Goal: Task Accomplishment & Management: Complete application form

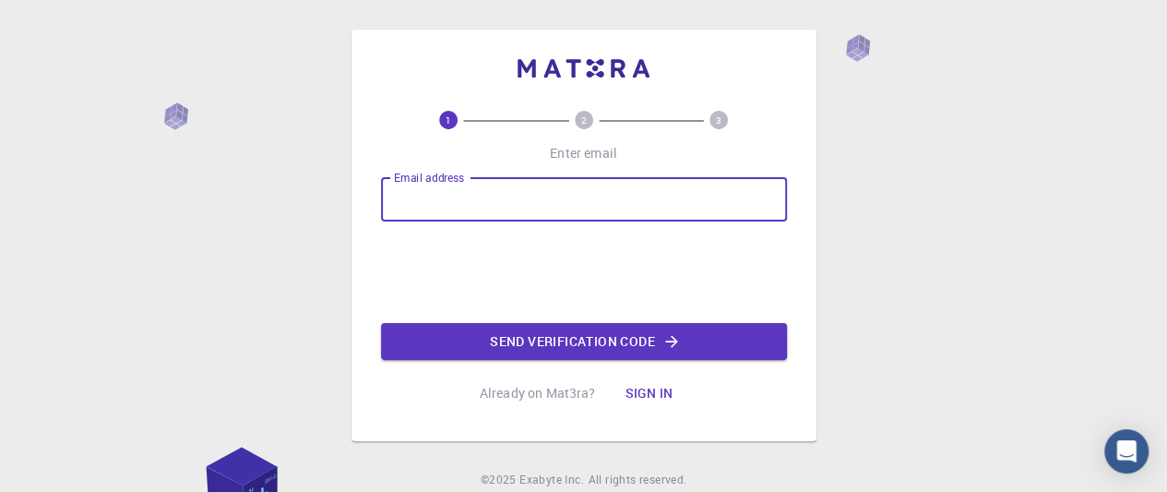
click at [534, 205] on input "Email address" at bounding box center [584, 199] width 406 height 44
type input "n"
type input "[EMAIL_ADDRESS][DOMAIN_NAME]"
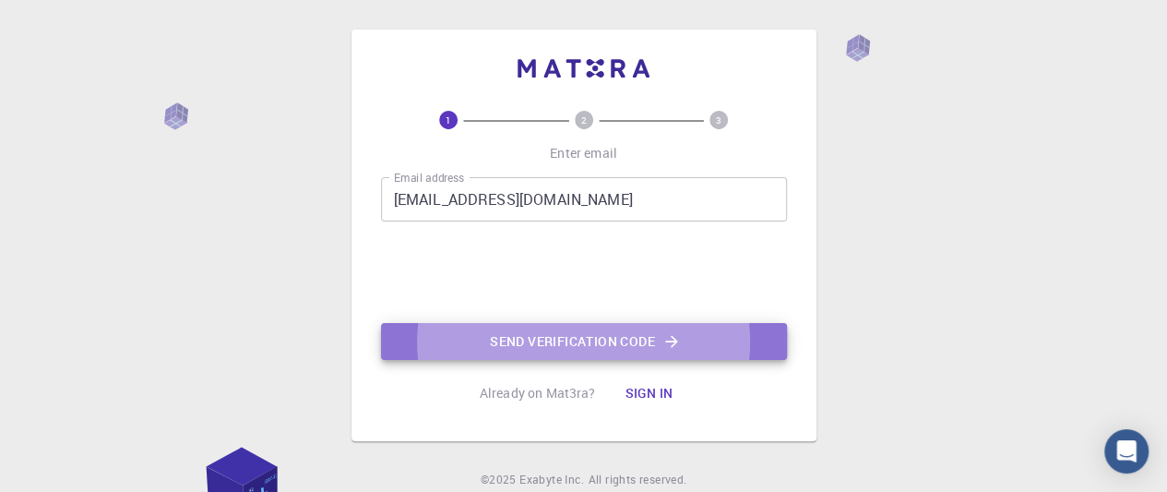
click at [562, 335] on button "Send verification code" at bounding box center [584, 341] width 406 height 37
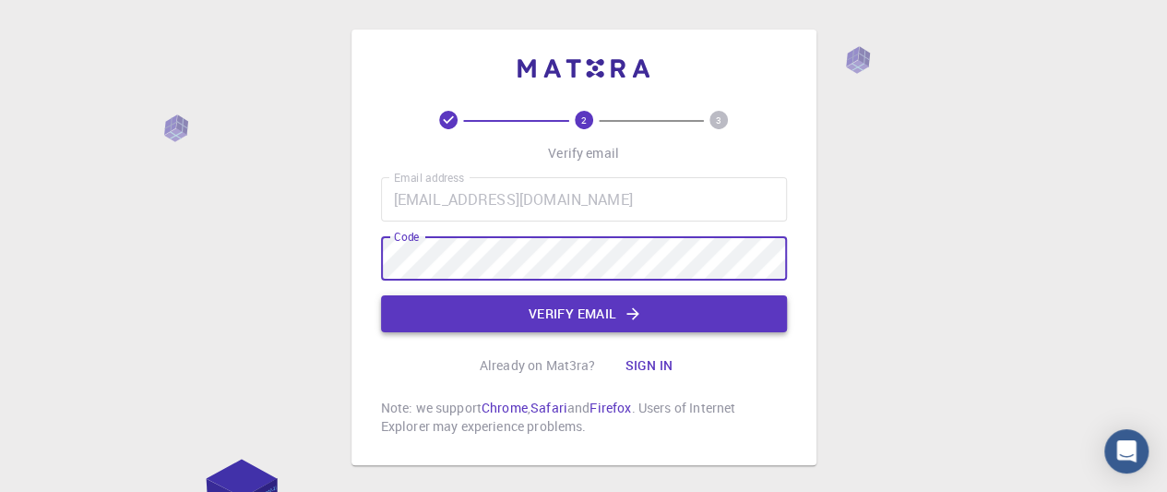
click at [535, 300] on button "Verify email" at bounding box center [584, 313] width 406 height 37
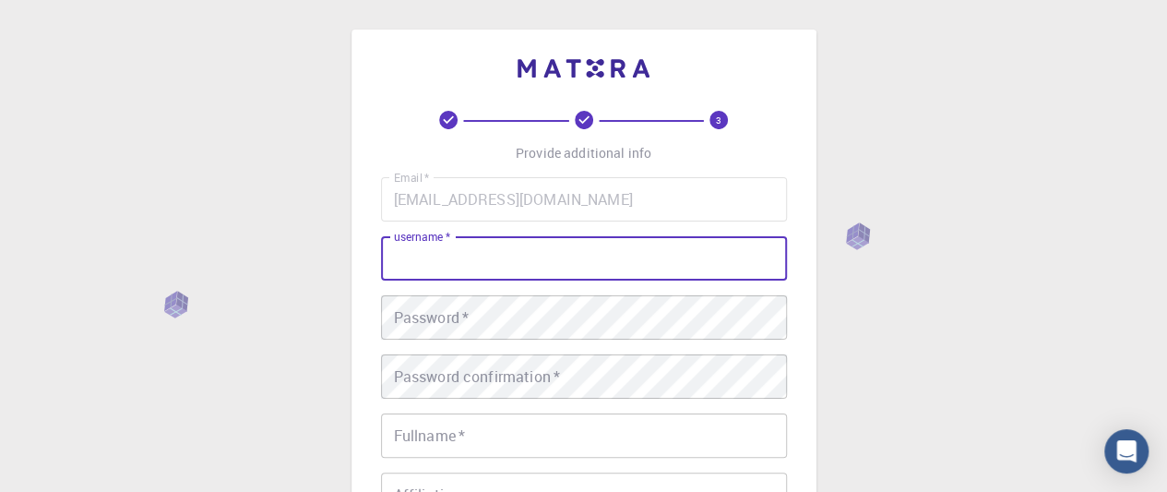
click at [522, 252] on input "username   *" at bounding box center [584, 258] width 406 height 44
type input "Luzo Screens"
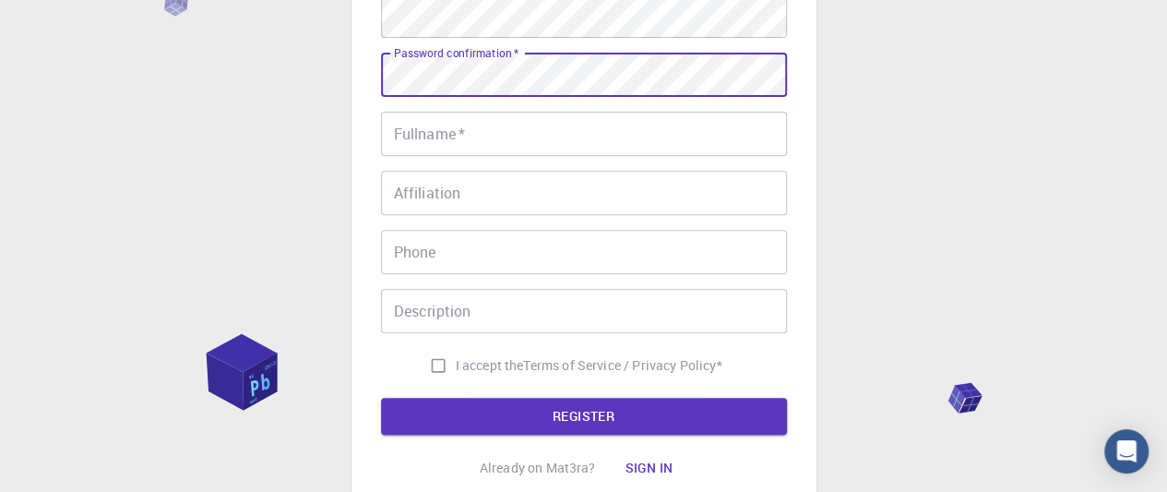
scroll to position [314, 0]
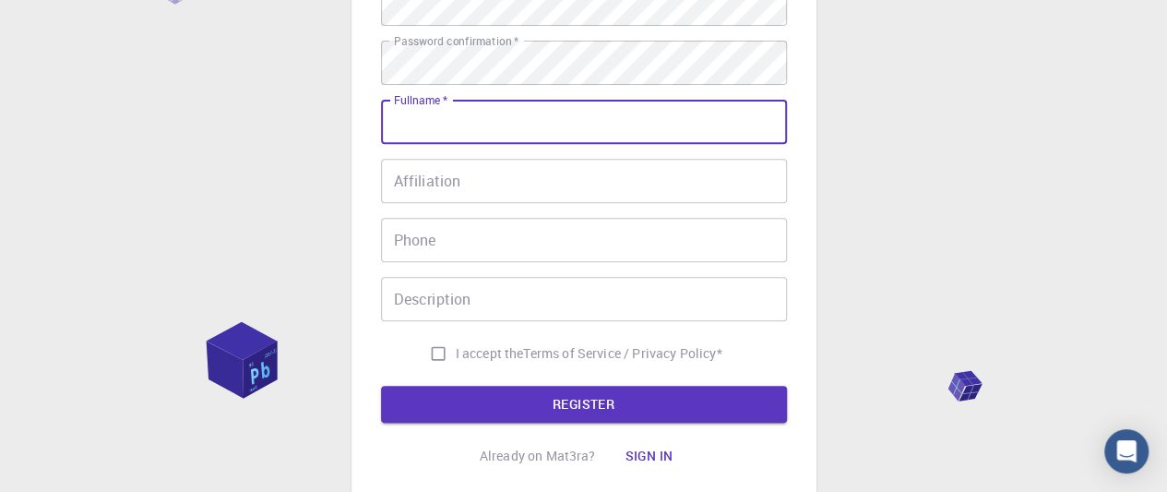
click at [566, 134] on input "Fullname   *" at bounding box center [584, 122] width 406 height 44
type input "LuzoDN Media"
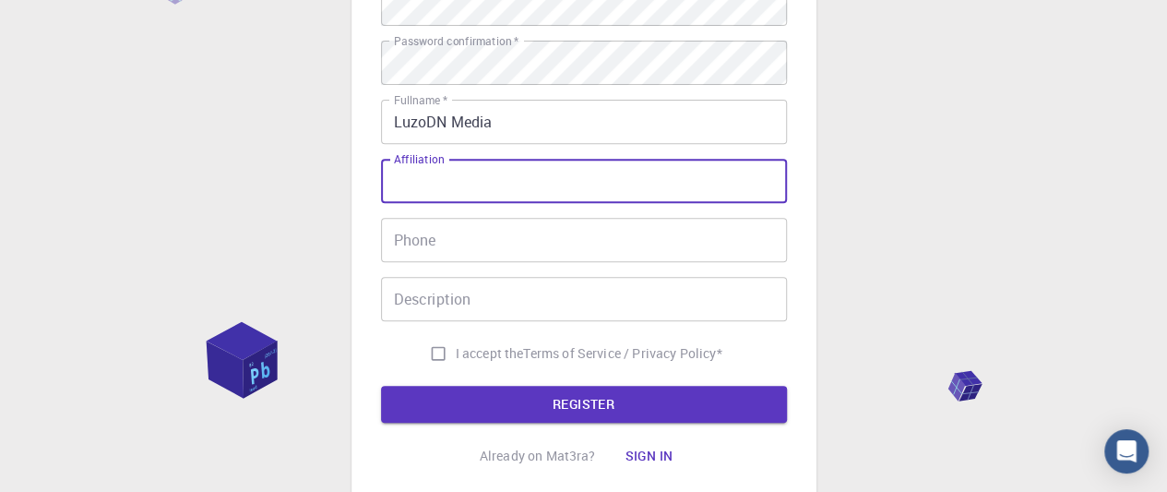
click at [546, 169] on input "Affiliation" at bounding box center [584, 181] width 406 height 44
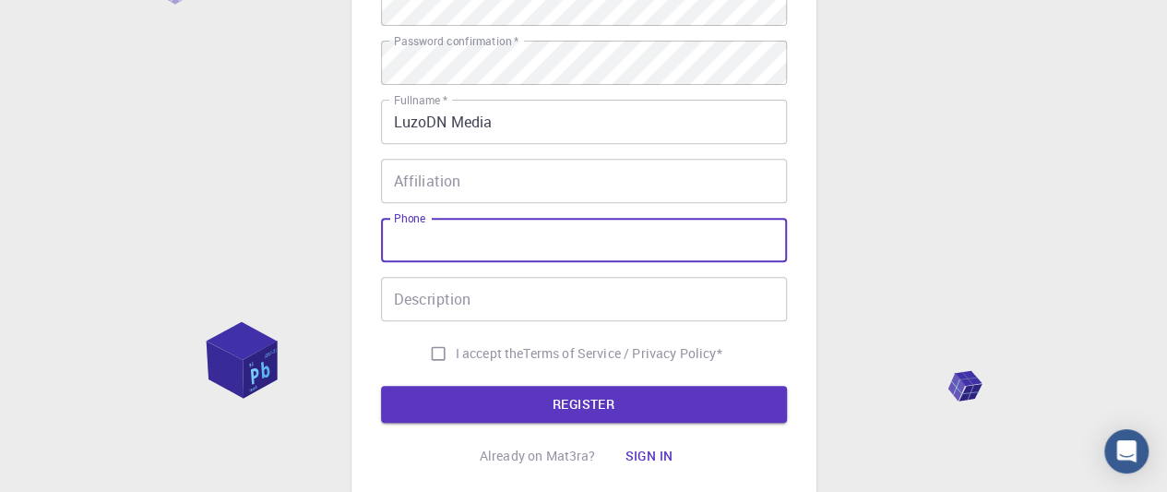
click at [494, 238] on input "Phone" at bounding box center [584, 240] width 406 height 44
type input "07039626062"
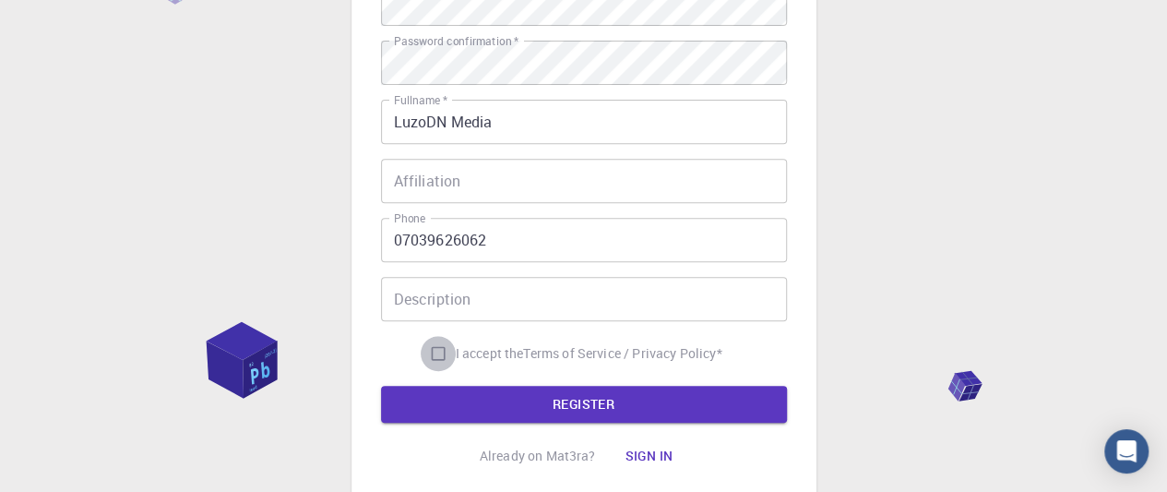
click at [435, 353] on input "I accept the Terms of Service / Privacy Policy *" at bounding box center [438, 353] width 35 height 35
checkbox input "true"
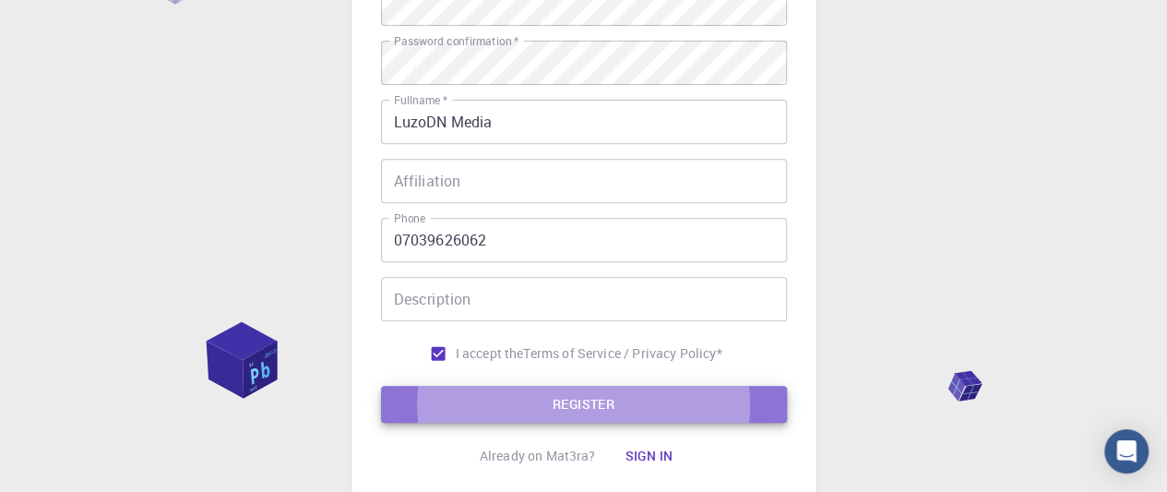
click at [496, 393] on button "REGISTER" at bounding box center [584, 404] width 406 height 37
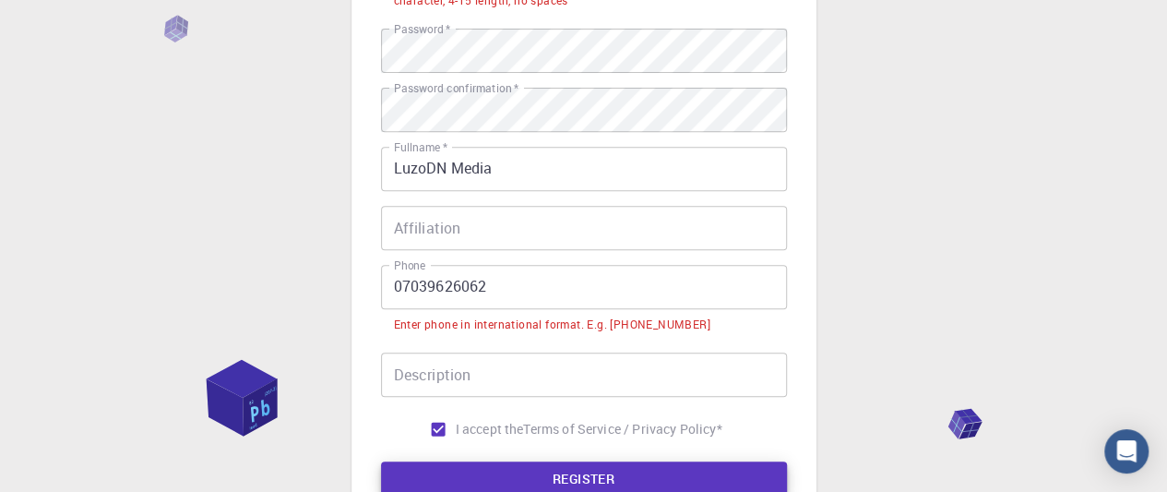
scroll to position [360, 0]
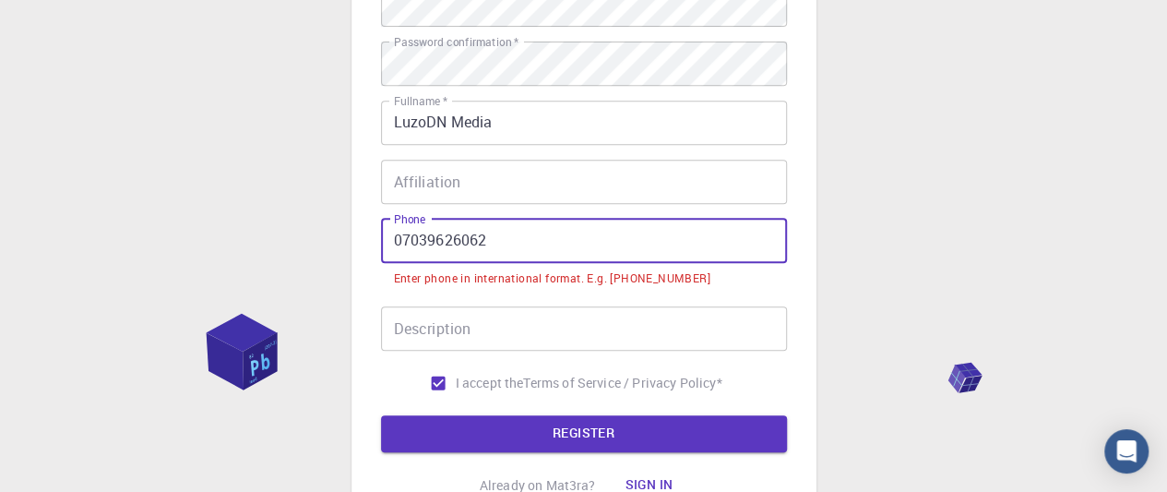
click at [404, 237] on input "07039626062" at bounding box center [584, 241] width 406 height 44
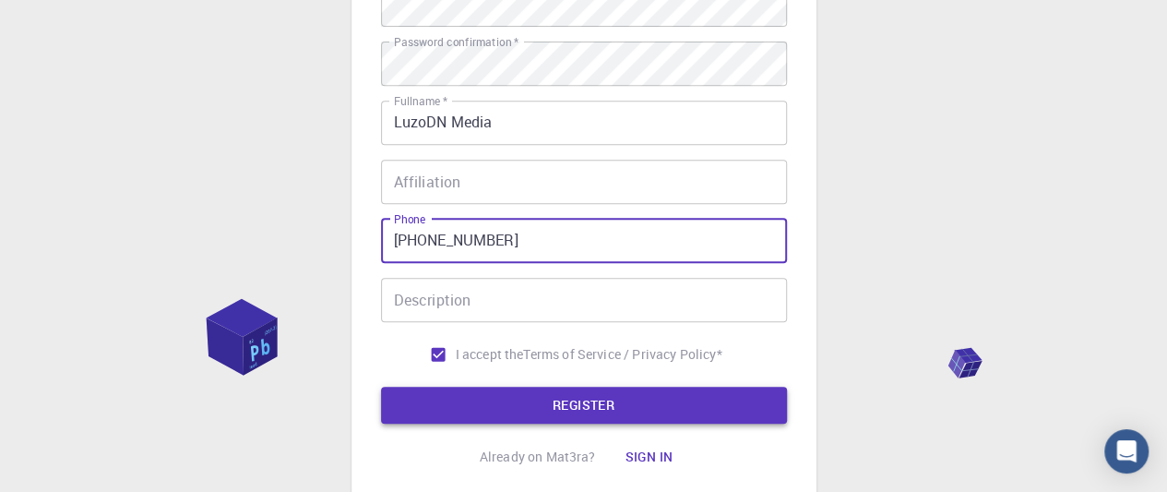
type input "[PHONE_NUMBER]"
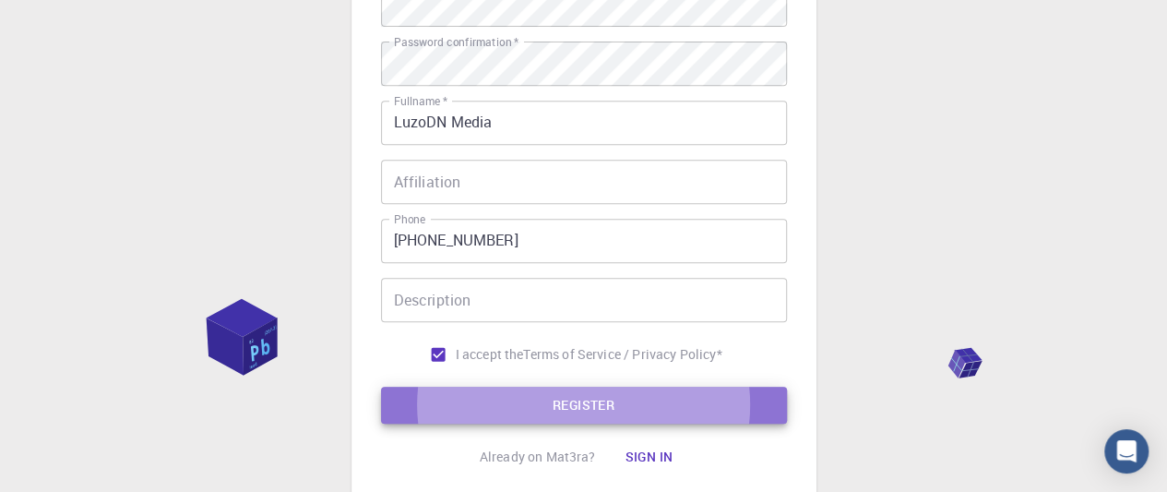
click at [498, 396] on button "REGISTER" at bounding box center [584, 405] width 406 height 37
